Goal: Information Seeking & Learning: Learn about a topic

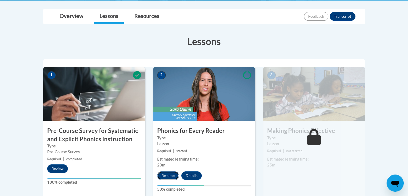
click at [169, 172] on button "Resume" at bounding box center [168, 175] width 22 height 9
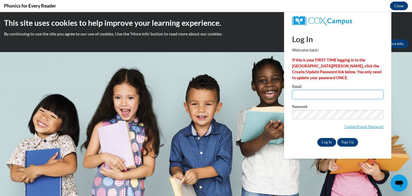
type input "[EMAIL_ADDRESS][PERSON_NAME][DOMAIN_NAME]"
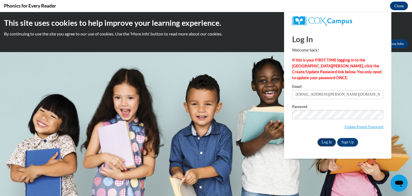
click at [328, 138] on input "Log In" at bounding box center [326, 142] width 19 height 9
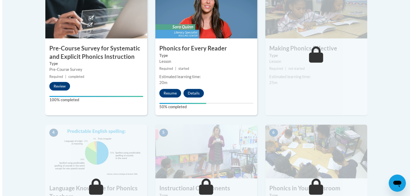
scroll to position [121, 0]
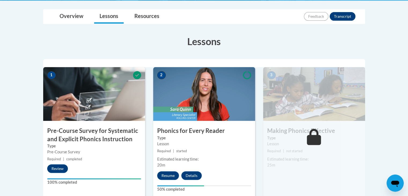
click at [169, 170] on div "2 Phonics for Every Reader Type Lesson Required | started Estimated learning ti…" at bounding box center [204, 132] width 102 height 130
click at [169, 176] on button "Resume" at bounding box center [168, 175] width 22 height 9
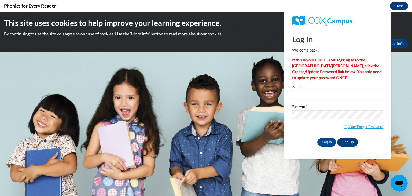
scroll to position [0, 0]
type input "[EMAIL_ADDRESS][PERSON_NAME][DOMAIN_NAME]"
click at [328, 141] on input "Log In" at bounding box center [326, 142] width 19 height 9
